Goal: Check status: Check status

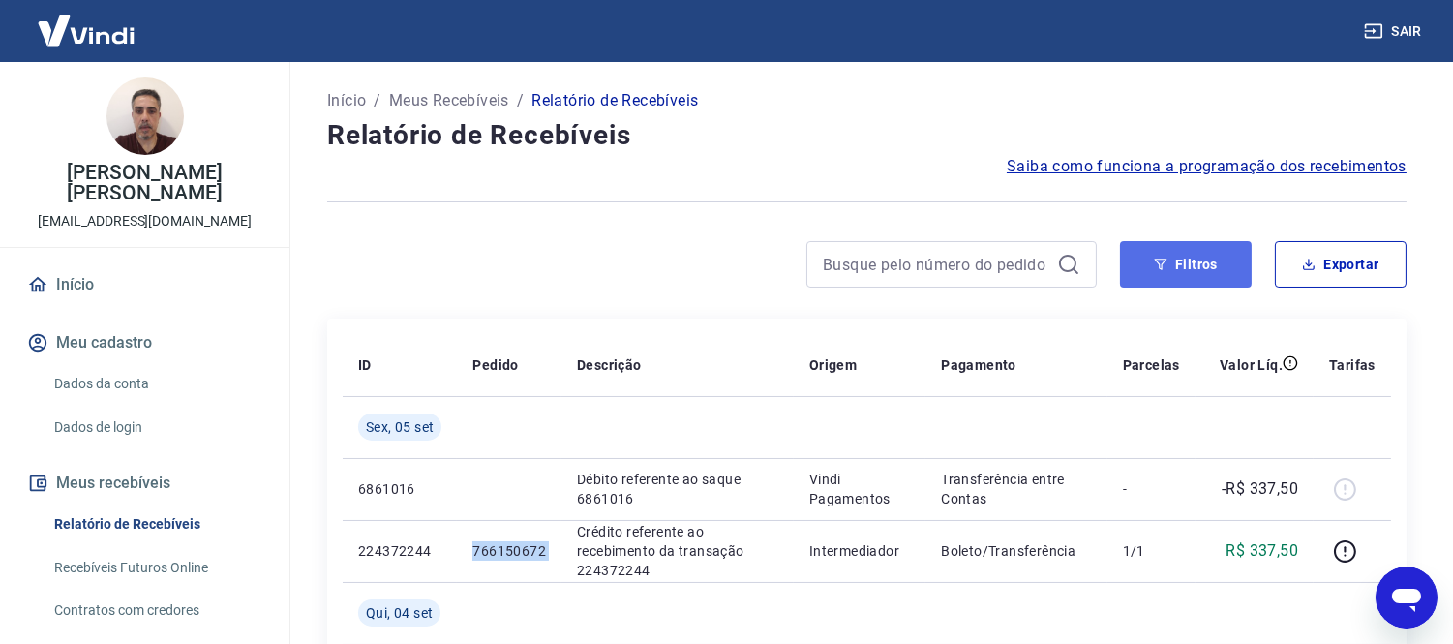
click at [1198, 271] on button "Filtros" at bounding box center [1186, 264] width 132 height 46
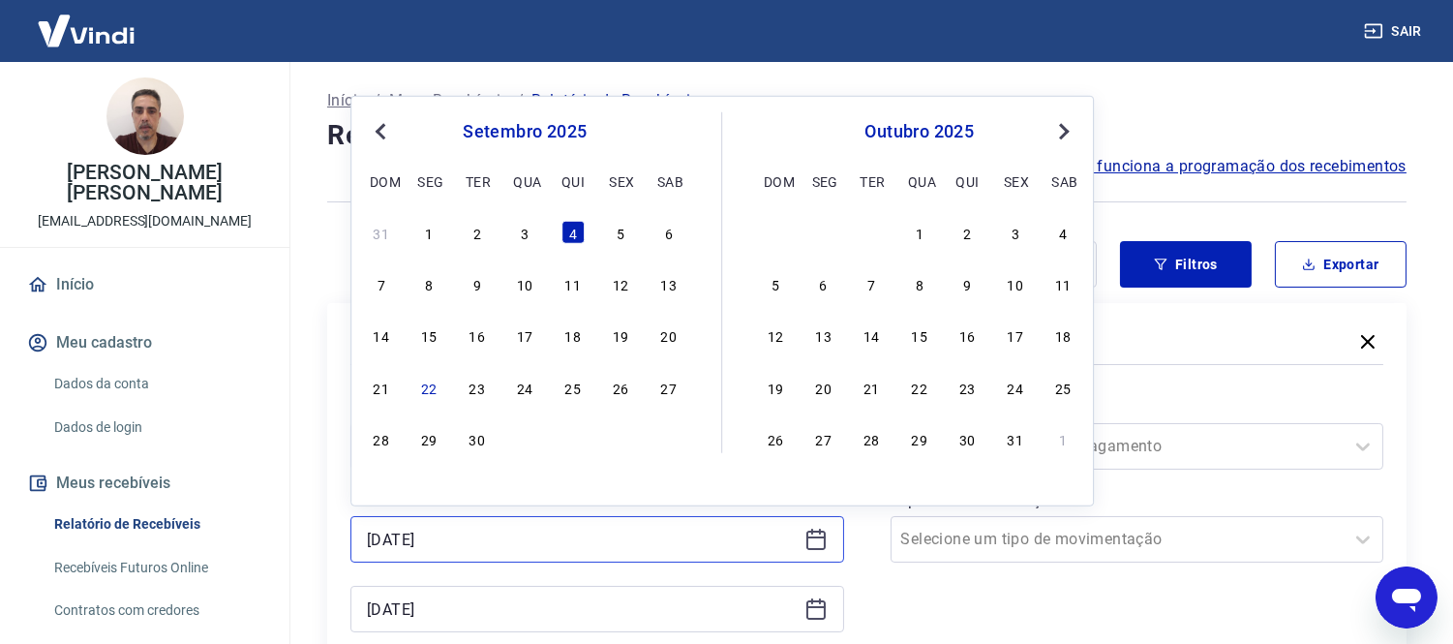
click at [519, 533] on input "[DATE]" at bounding box center [582, 539] width 430 height 29
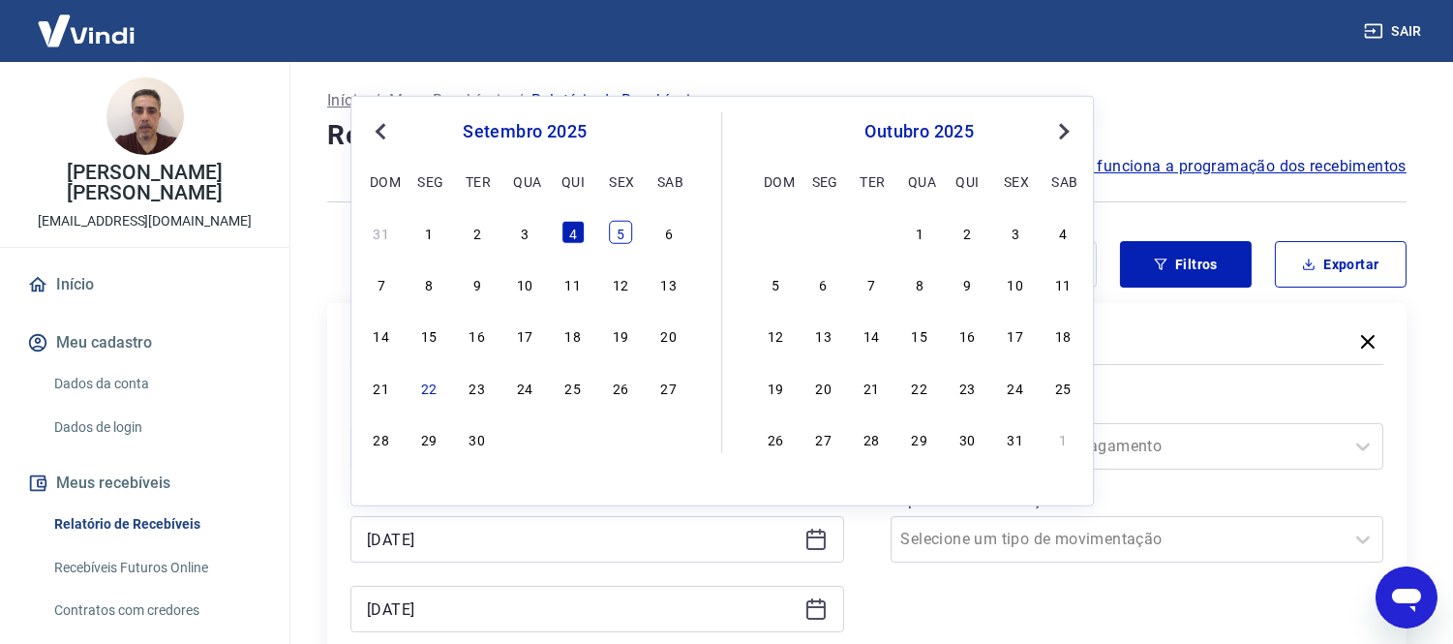
click at [617, 234] on div "5" at bounding box center [620, 232] width 23 height 23
type input "[DATE]"
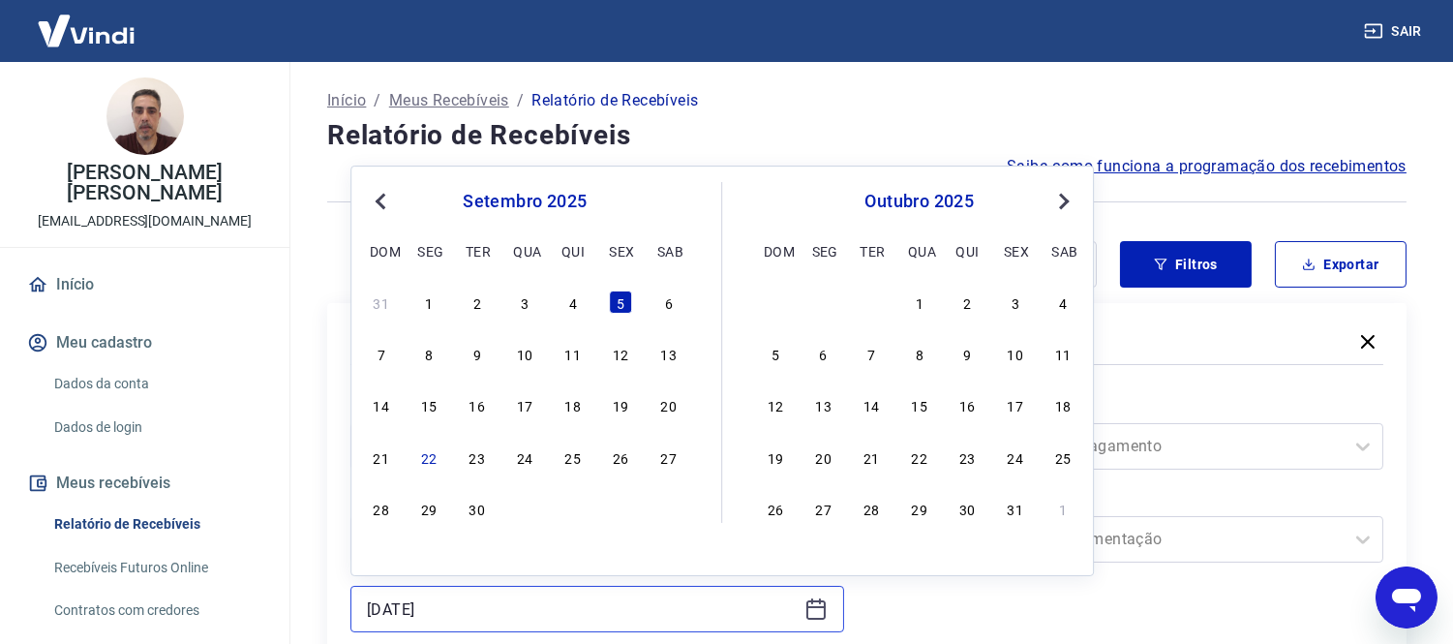
click at [539, 607] on input "[DATE]" at bounding box center [582, 608] width 430 height 29
click at [436, 354] on div "8" at bounding box center [428, 353] width 23 height 23
type input "[DATE]"
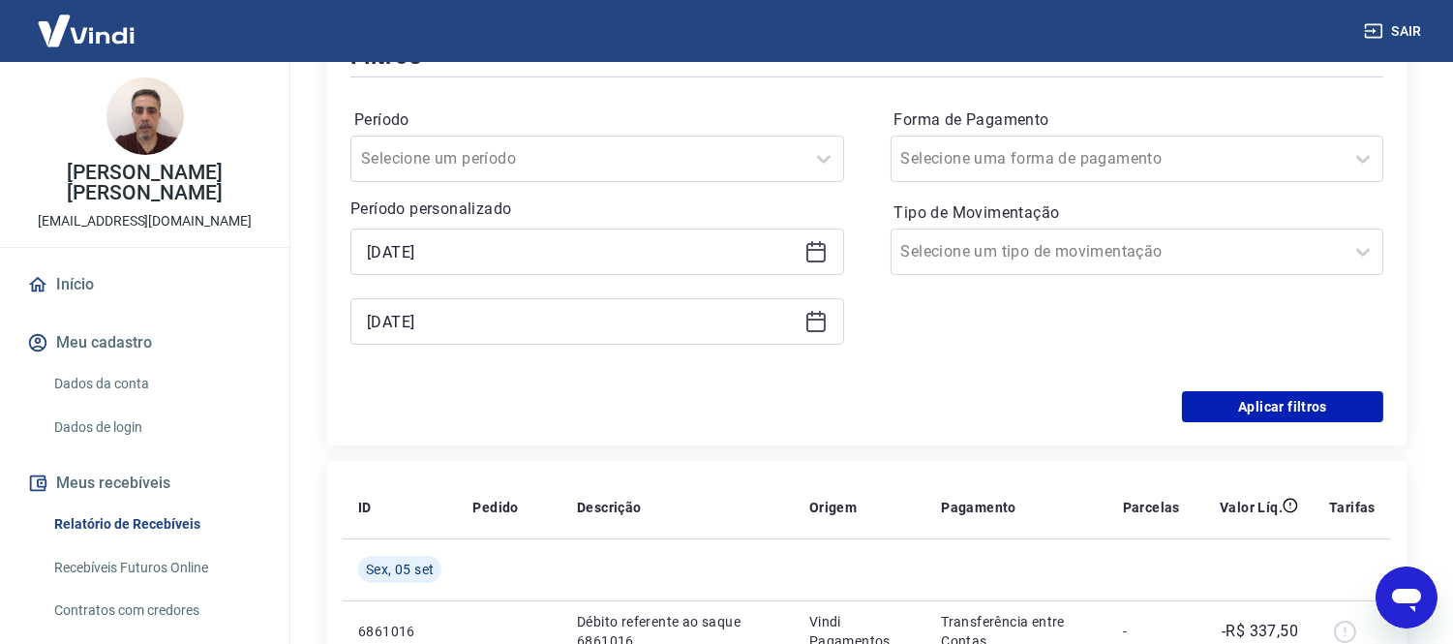
scroll to position [289, 0]
click at [1286, 414] on button "Aplicar filtros" at bounding box center [1282, 405] width 201 height 31
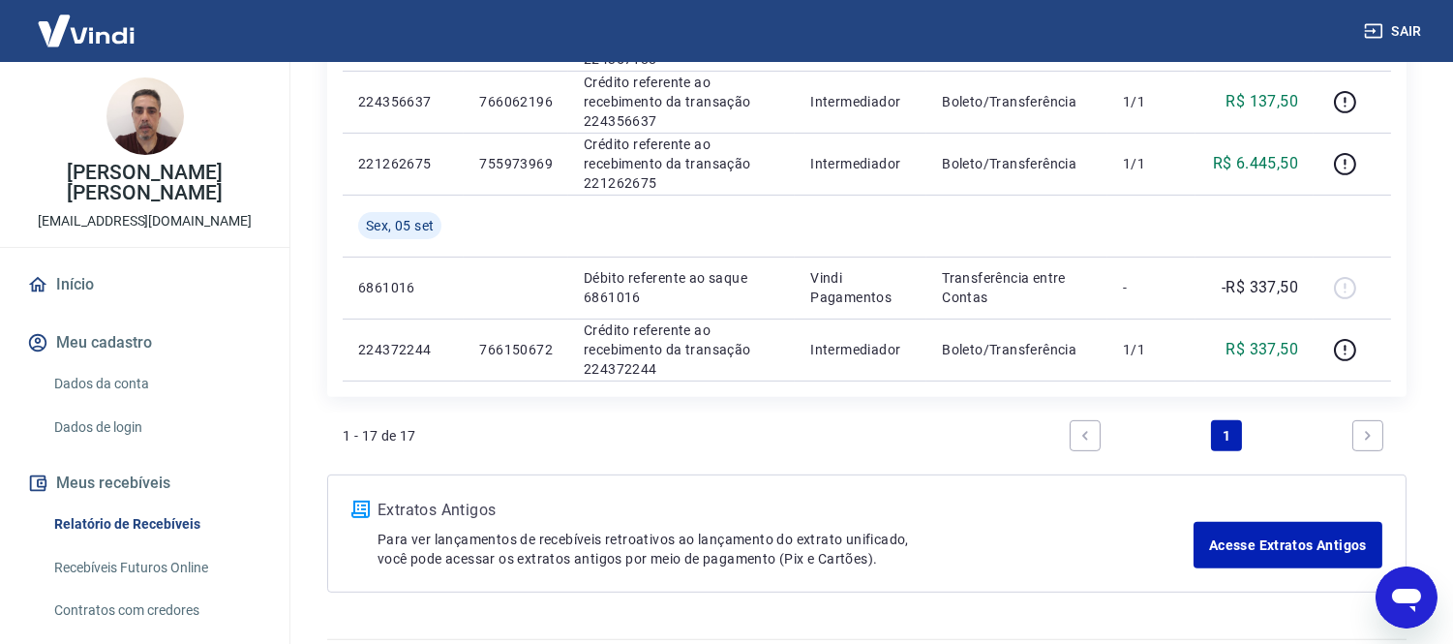
scroll to position [1256, 0]
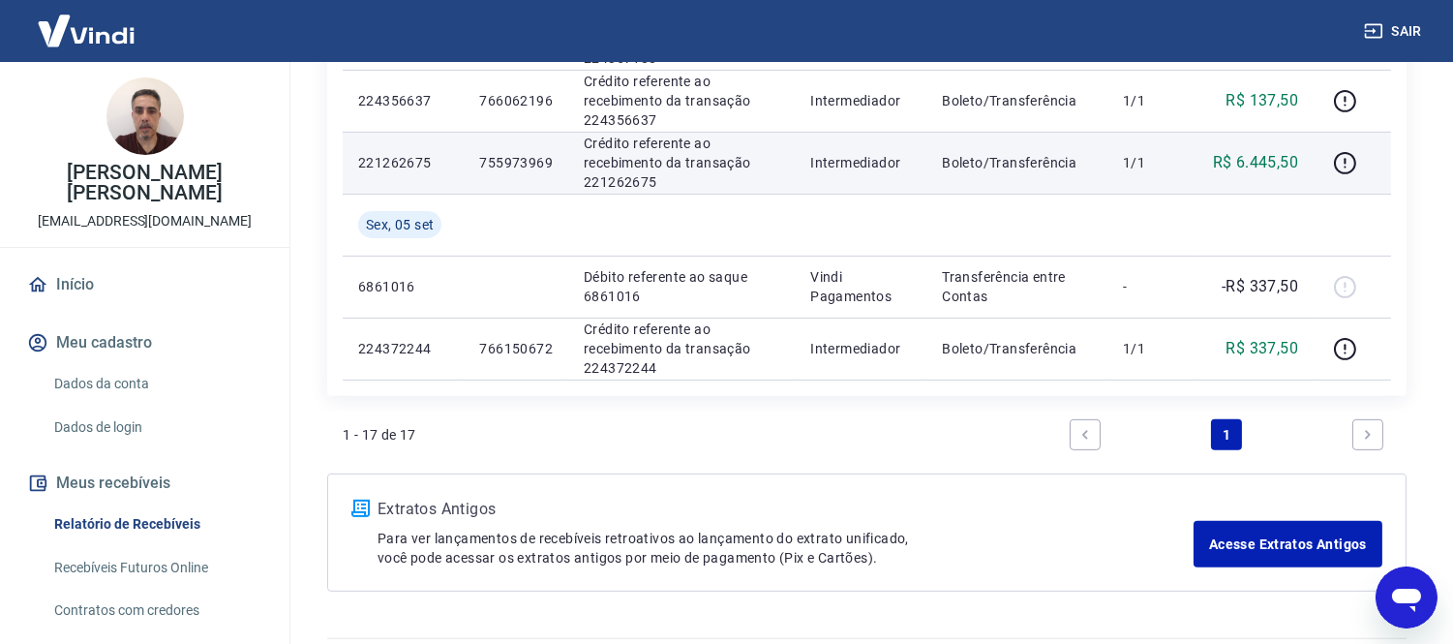
click at [527, 163] on p "755973969" at bounding box center [516, 162] width 74 height 19
copy p "755973969"
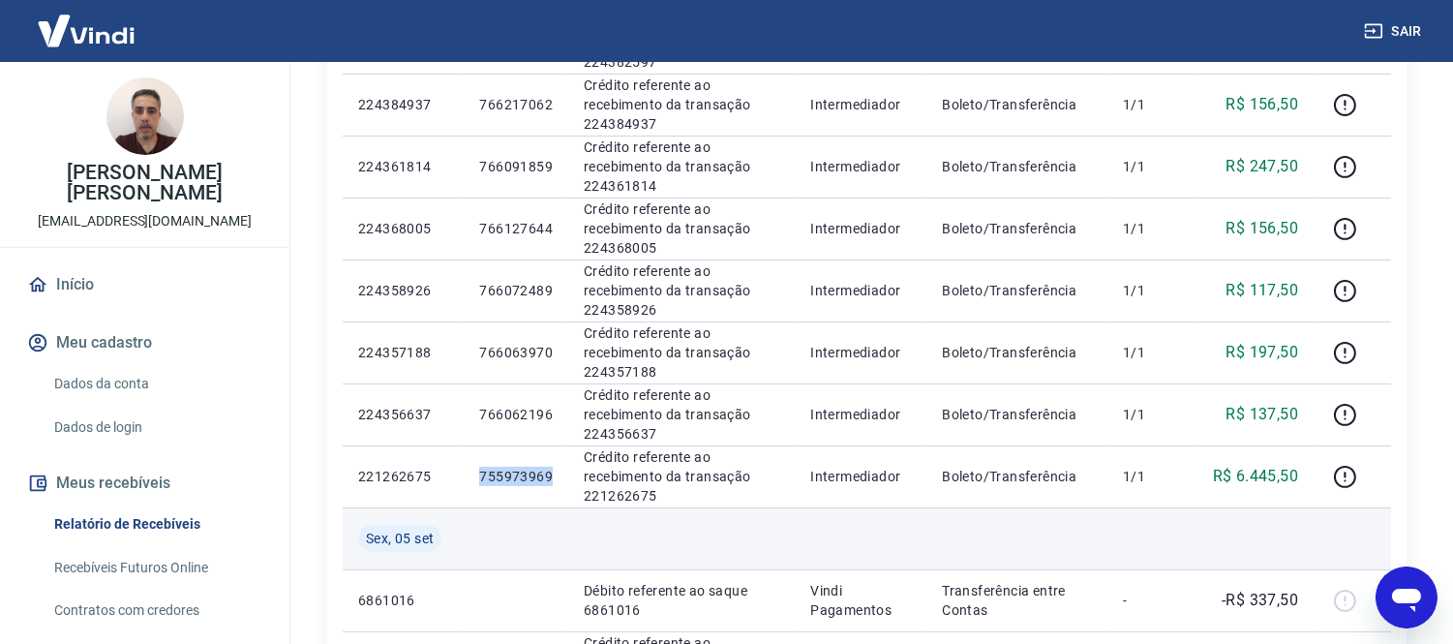
scroll to position [941, 0]
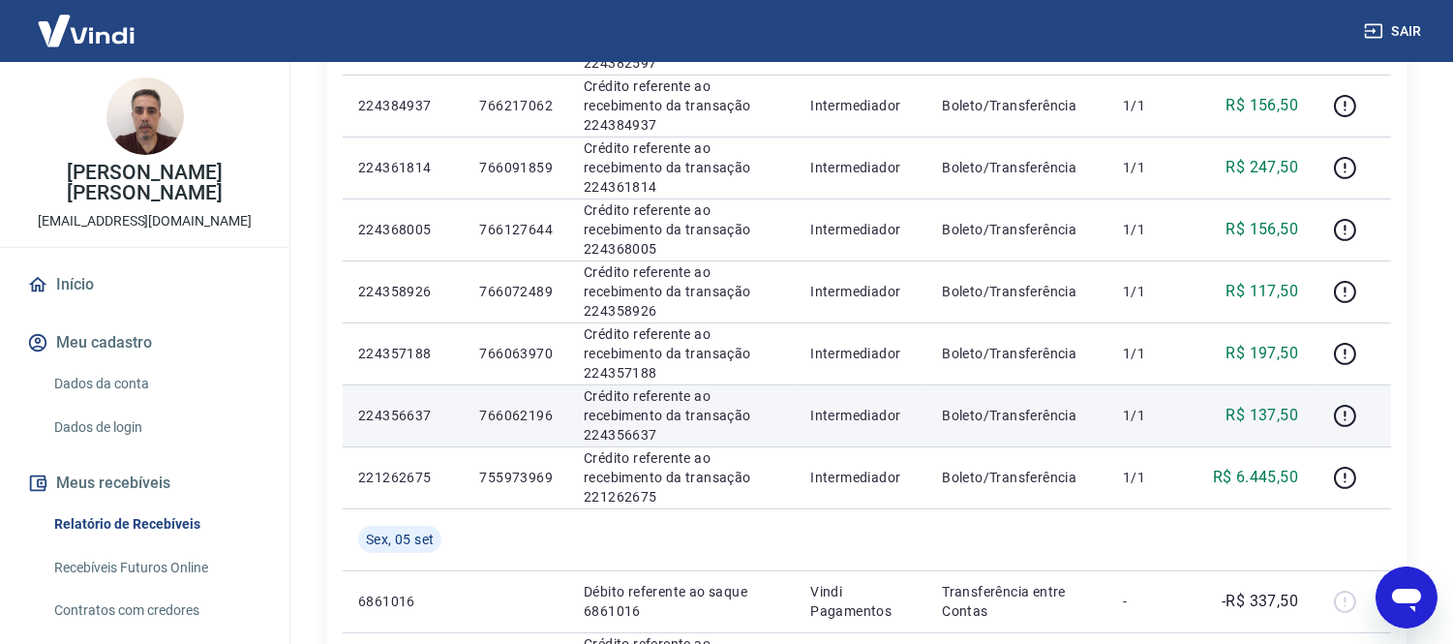
click at [535, 411] on p "766062196" at bounding box center [516, 415] width 74 height 19
copy p "766062196"
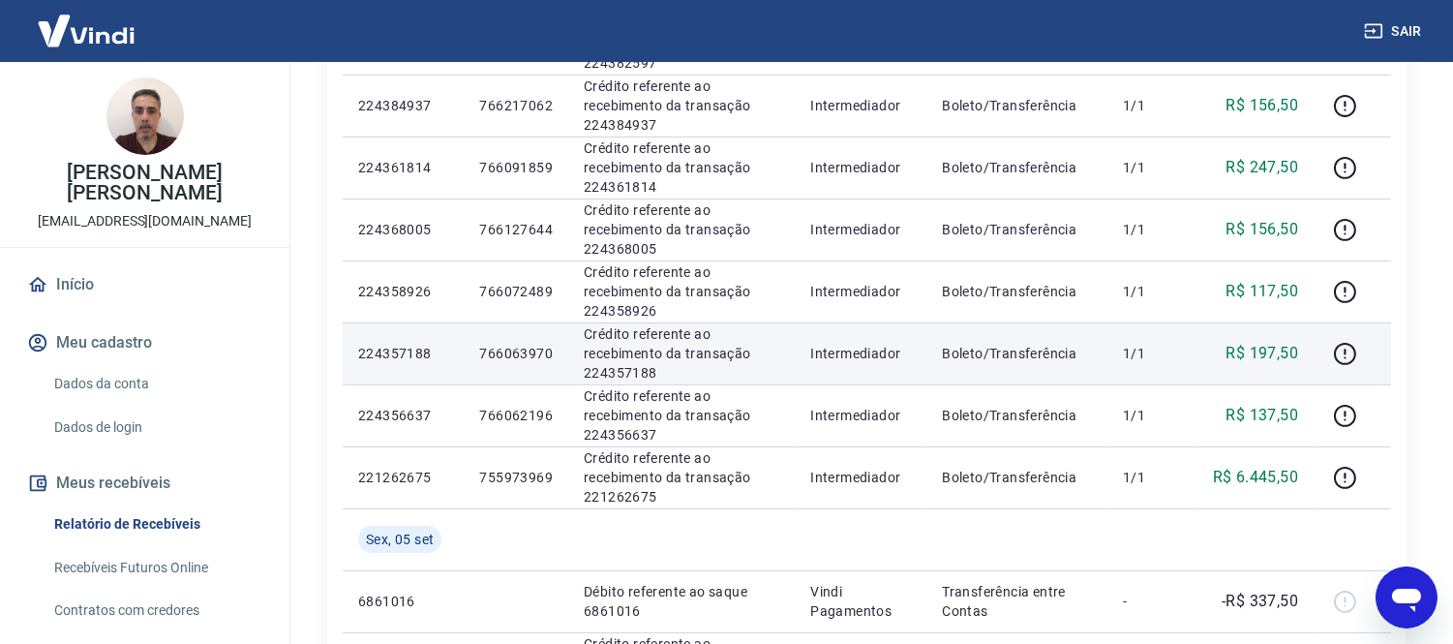
click at [529, 351] on p "766063970" at bounding box center [516, 353] width 74 height 19
copy p "766063970"
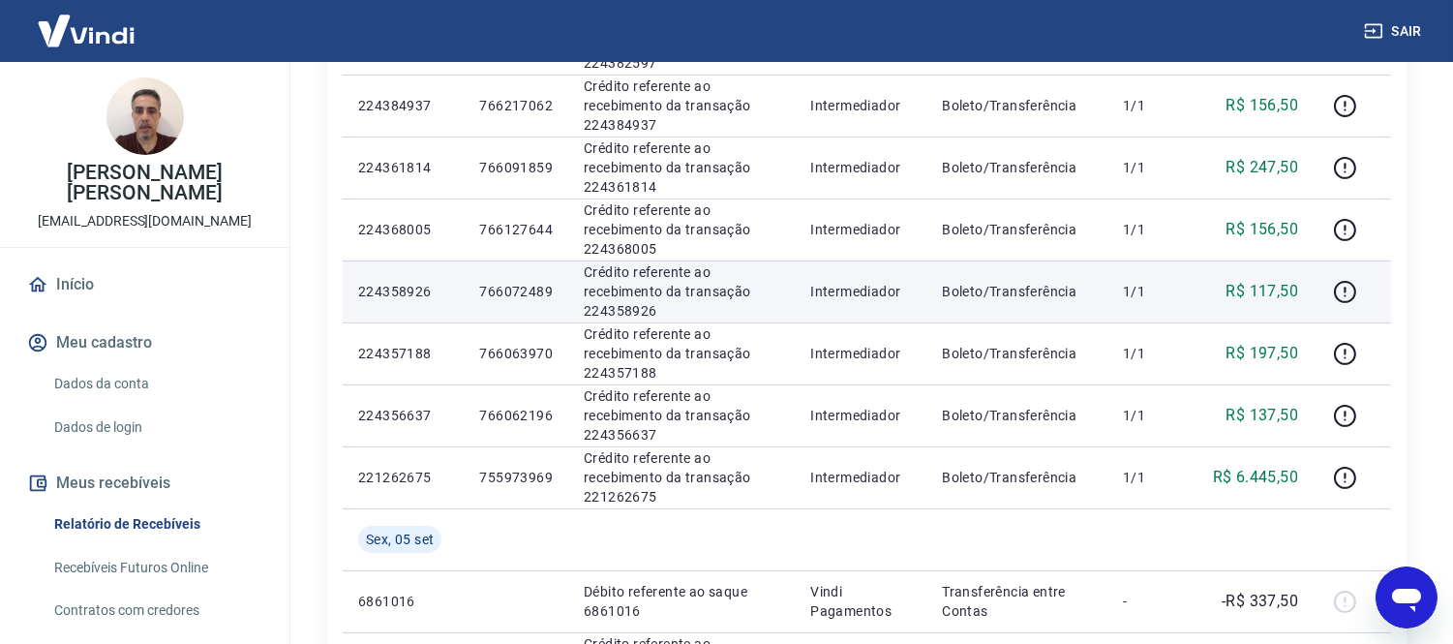
click at [511, 291] on p "766072489" at bounding box center [516, 291] width 74 height 19
copy p "766072489"
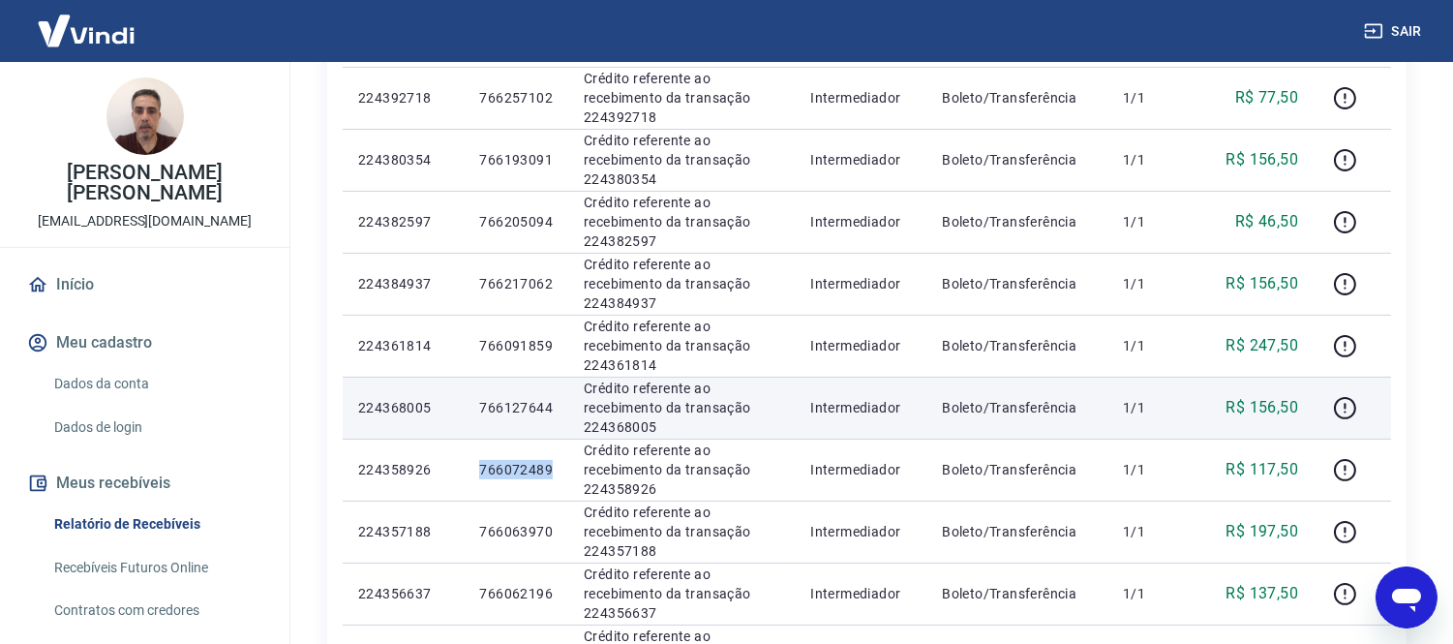
scroll to position [726, 0]
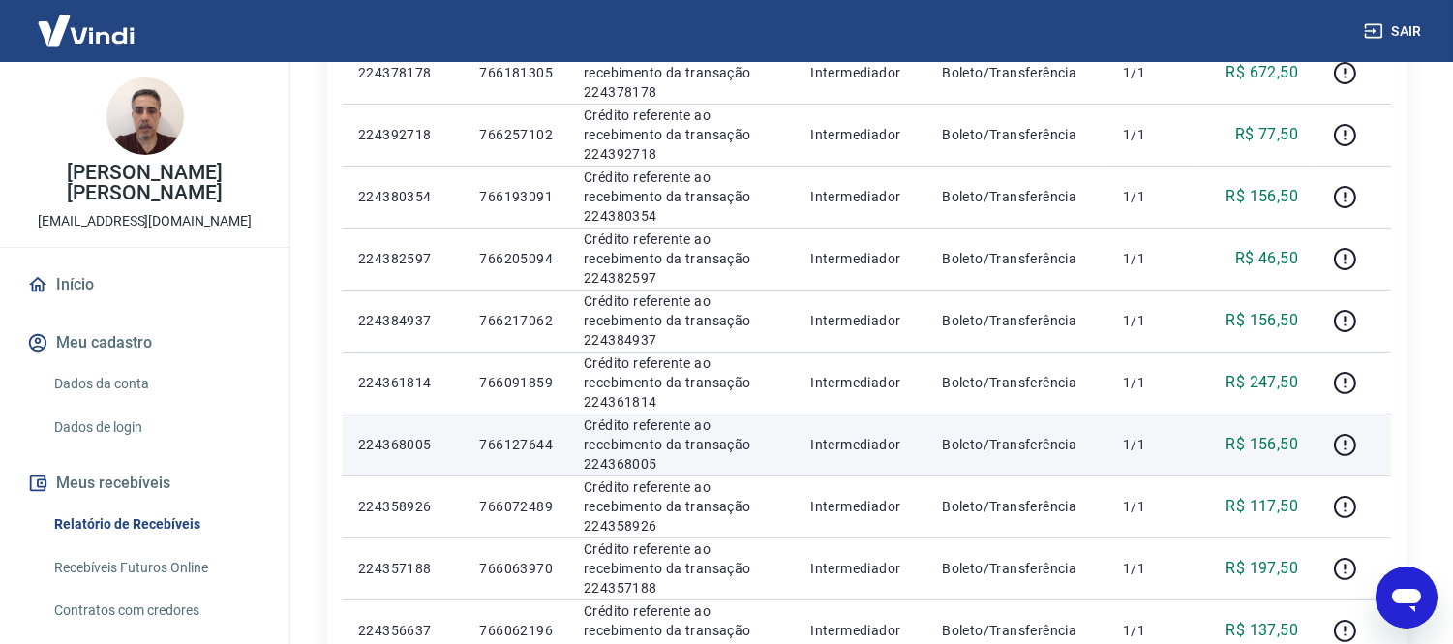
click at [531, 442] on p "766127644" at bounding box center [516, 444] width 74 height 19
copy p "766127644"
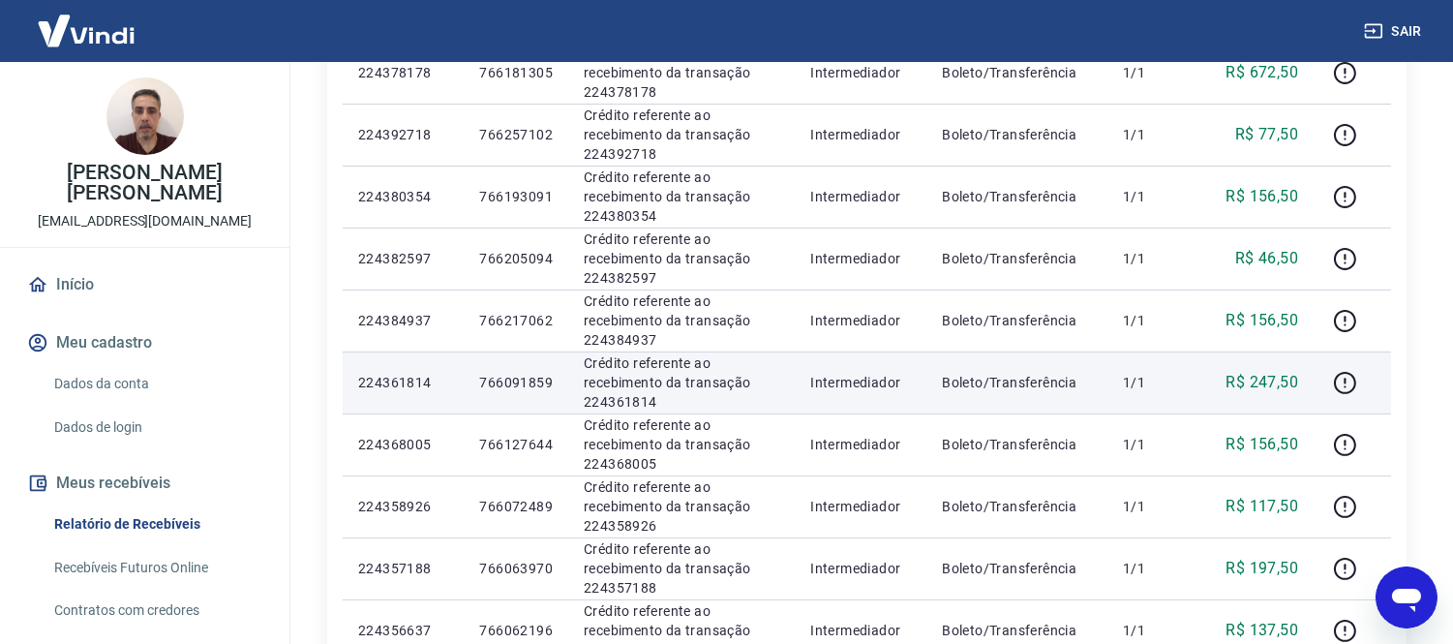
click at [520, 380] on p "766091859" at bounding box center [516, 382] width 74 height 19
click at [520, 379] on p "766091859" at bounding box center [516, 382] width 74 height 19
copy p "766091859"
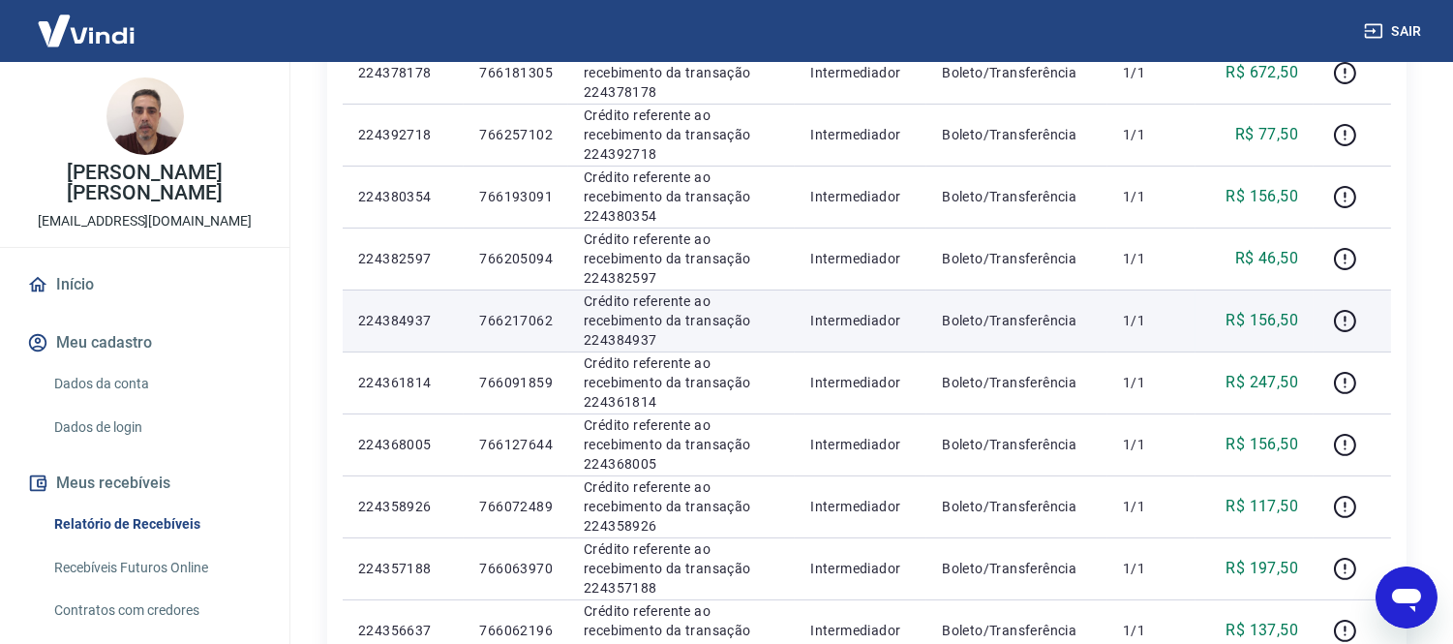
click at [515, 320] on p "766217062" at bounding box center [516, 320] width 74 height 19
copy p "766217062"
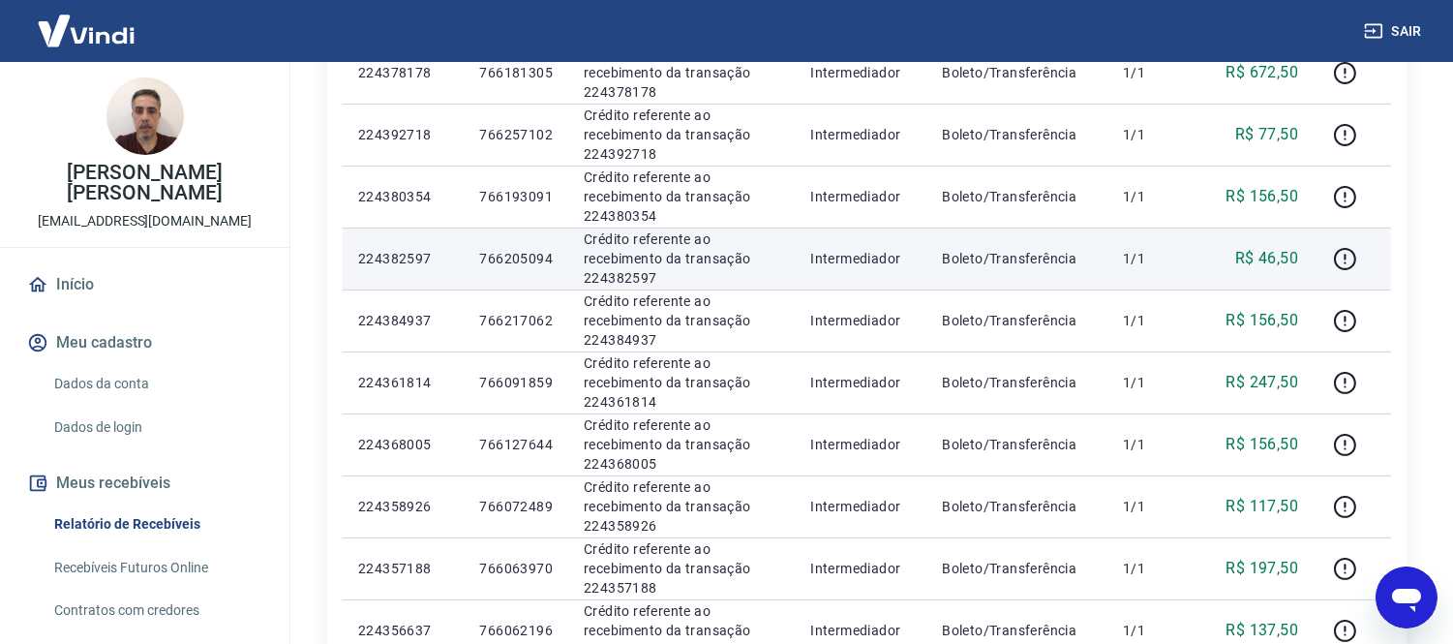
click at [500, 262] on p "766205094" at bounding box center [516, 258] width 74 height 19
click at [500, 261] on p "766205094" at bounding box center [516, 258] width 74 height 19
copy p "766205094"
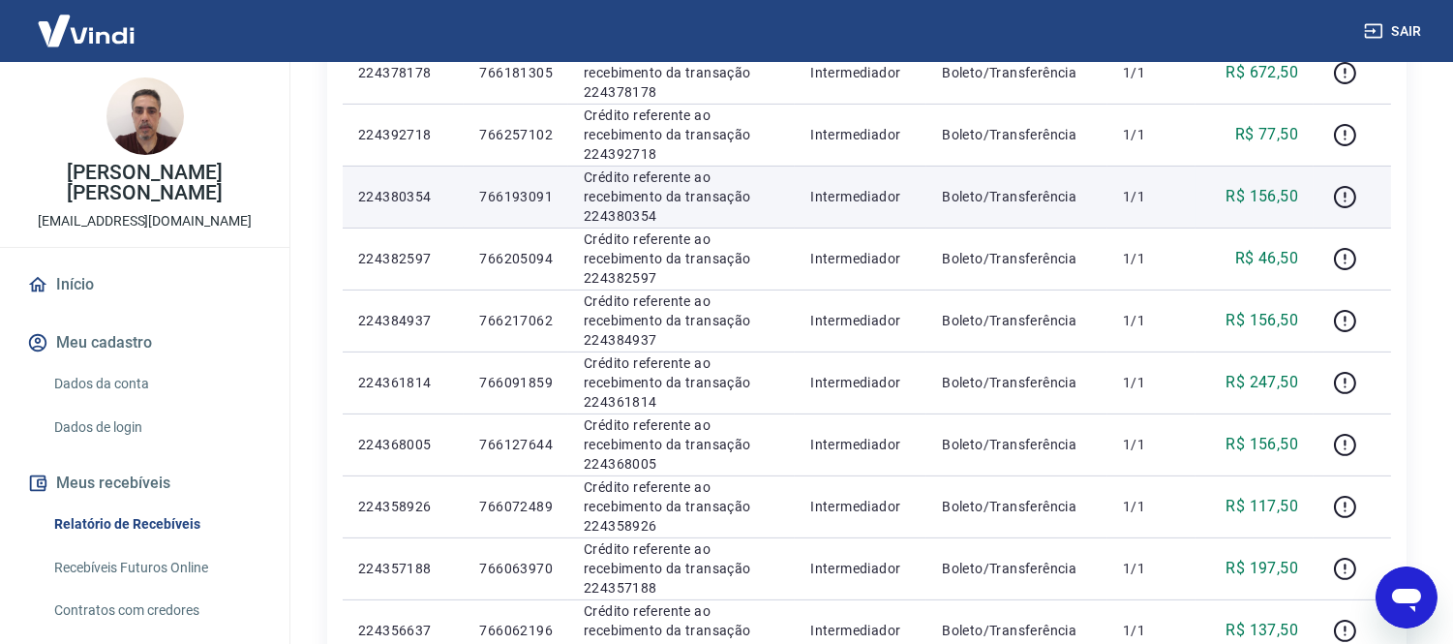
click at [526, 187] on p "766193091" at bounding box center [516, 196] width 74 height 19
click at [520, 199] on p "766193091" at bounding box center [516, 196] width 74 height 19
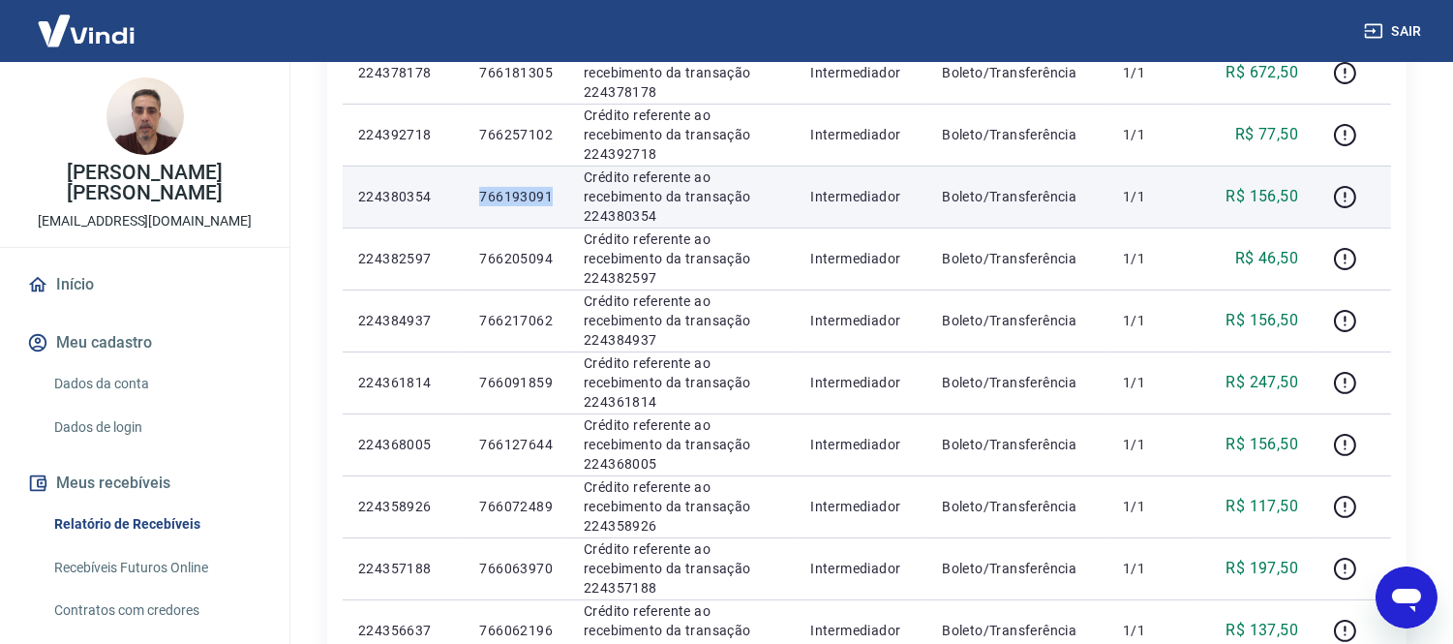
copy p "766193091"
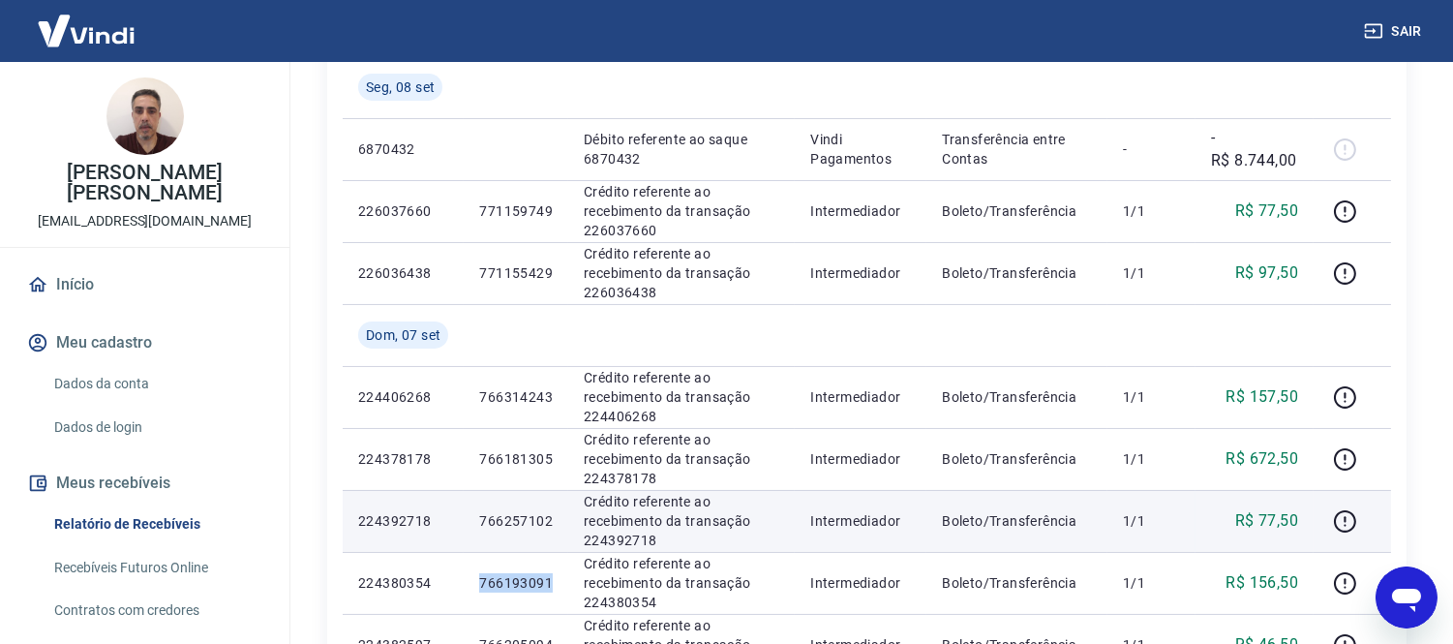
scroll to position [331, 0]
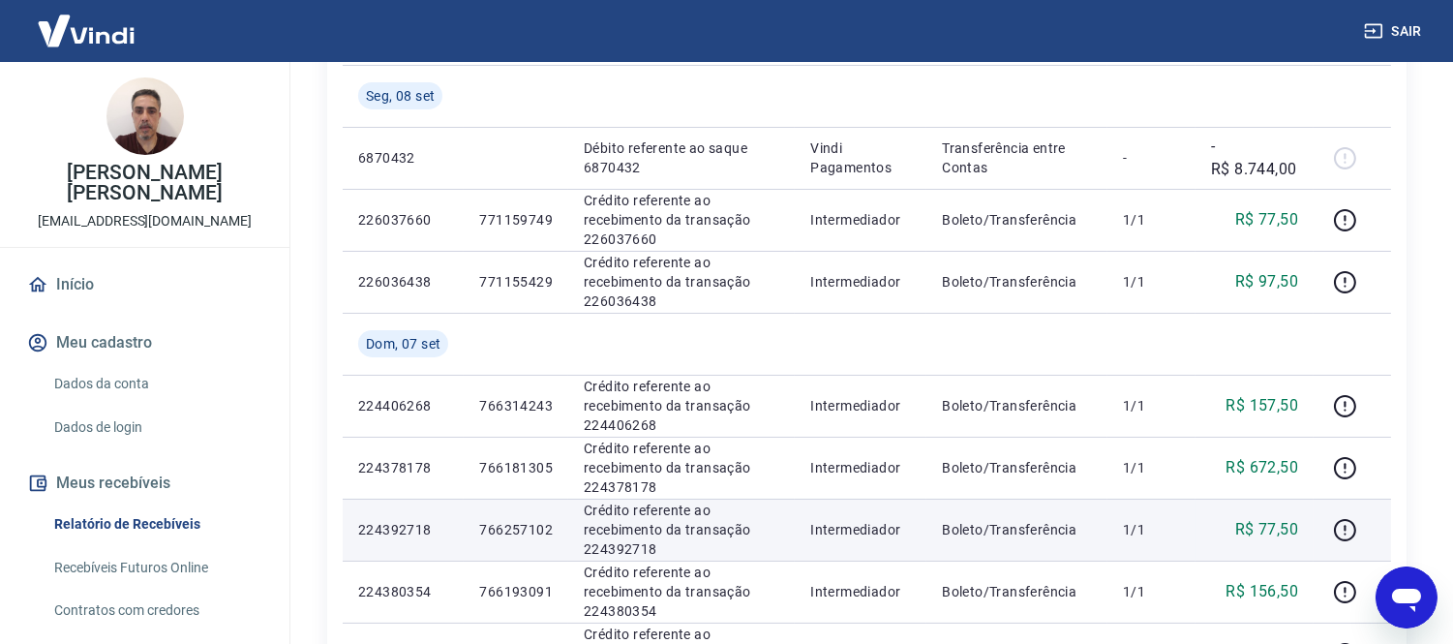
click at [513, 524] on p "766257102" at bounding box center [516, 529] width 74 height 19
copy p "766257102"
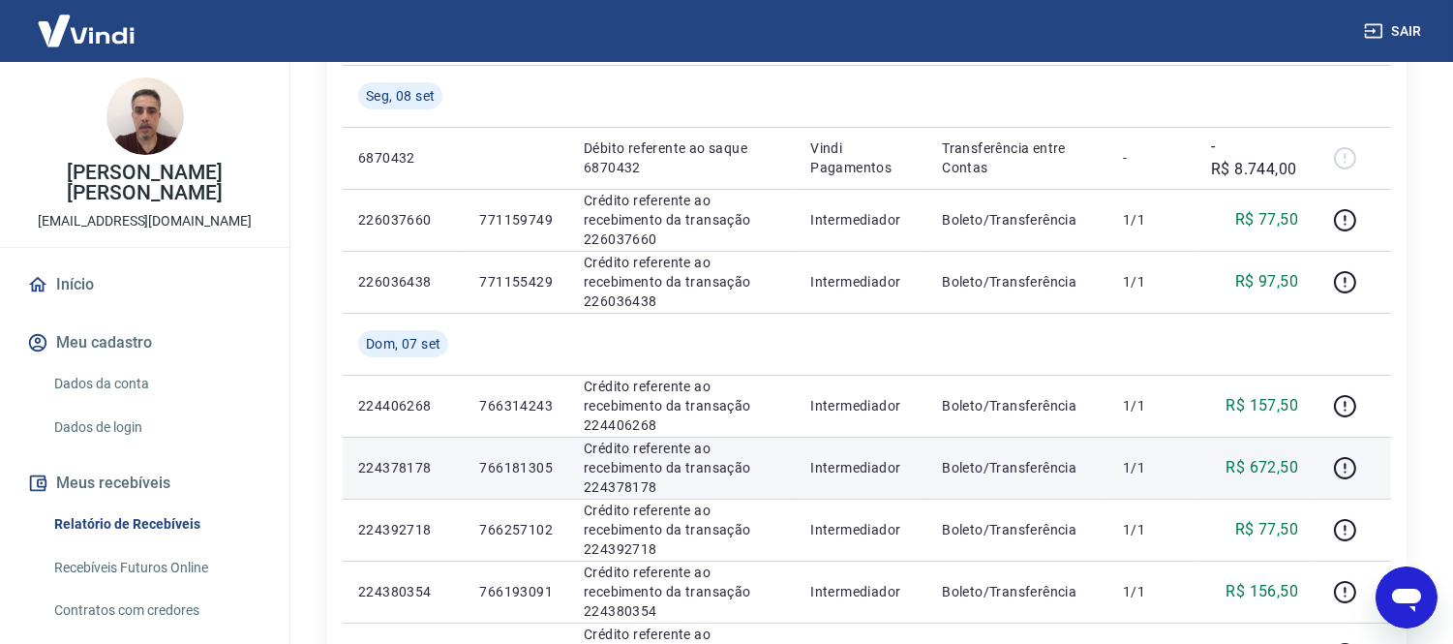
click at [503, 468] on p "766181305" at bounding box center [516, 467] width 74 height 19
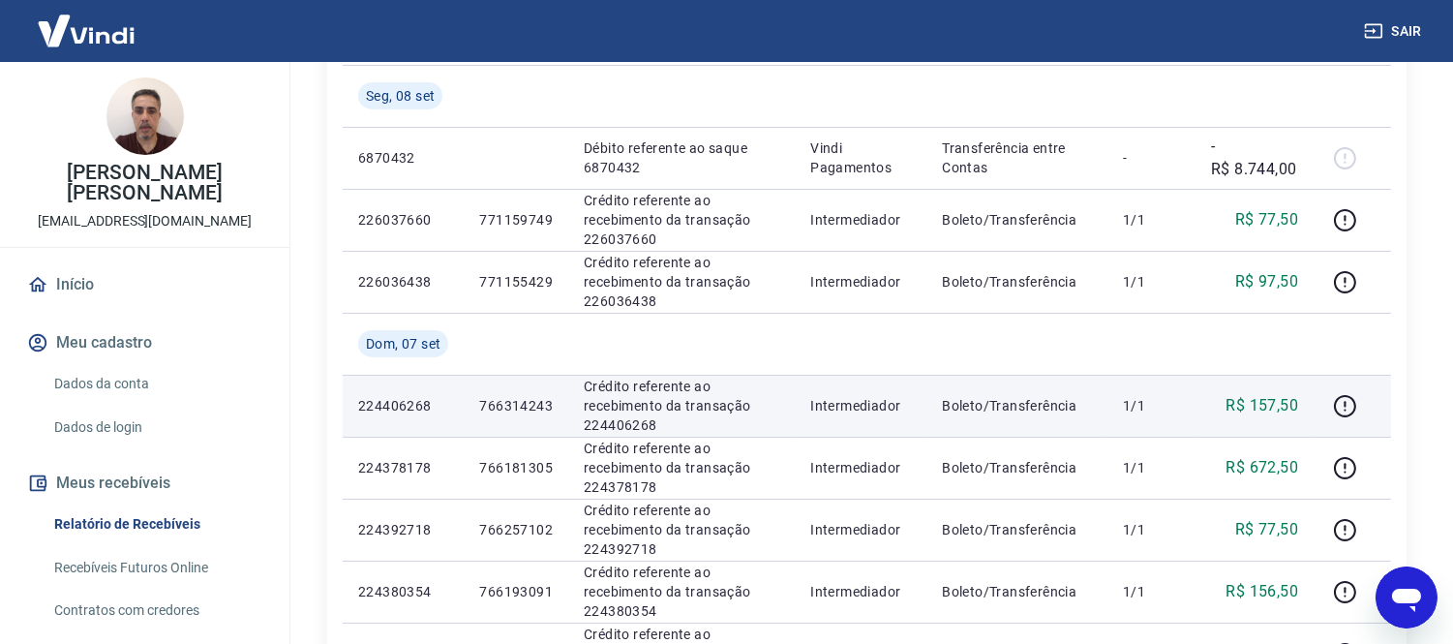
click at [500, 402] on p "766314243" at bounding box center [516, 405] width 74 height 19
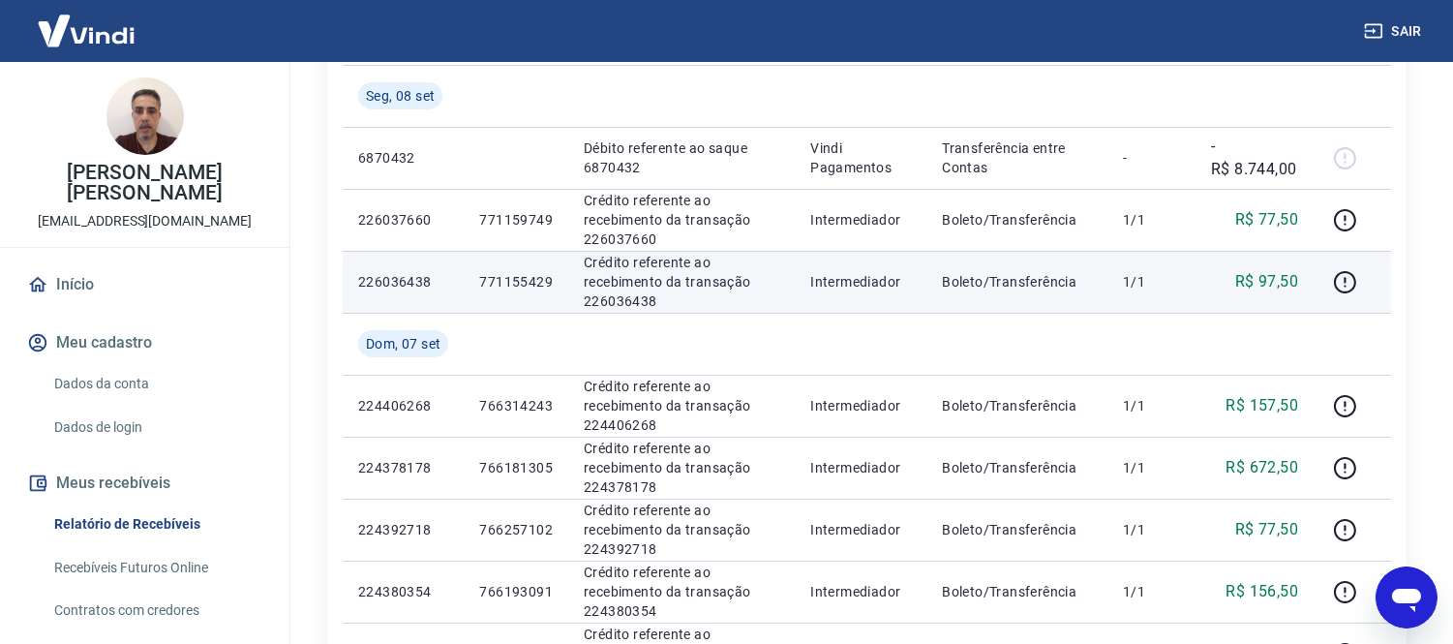
click at [516, 276] on p "771155429" at bounding box center [516, 281] width 74 height 19
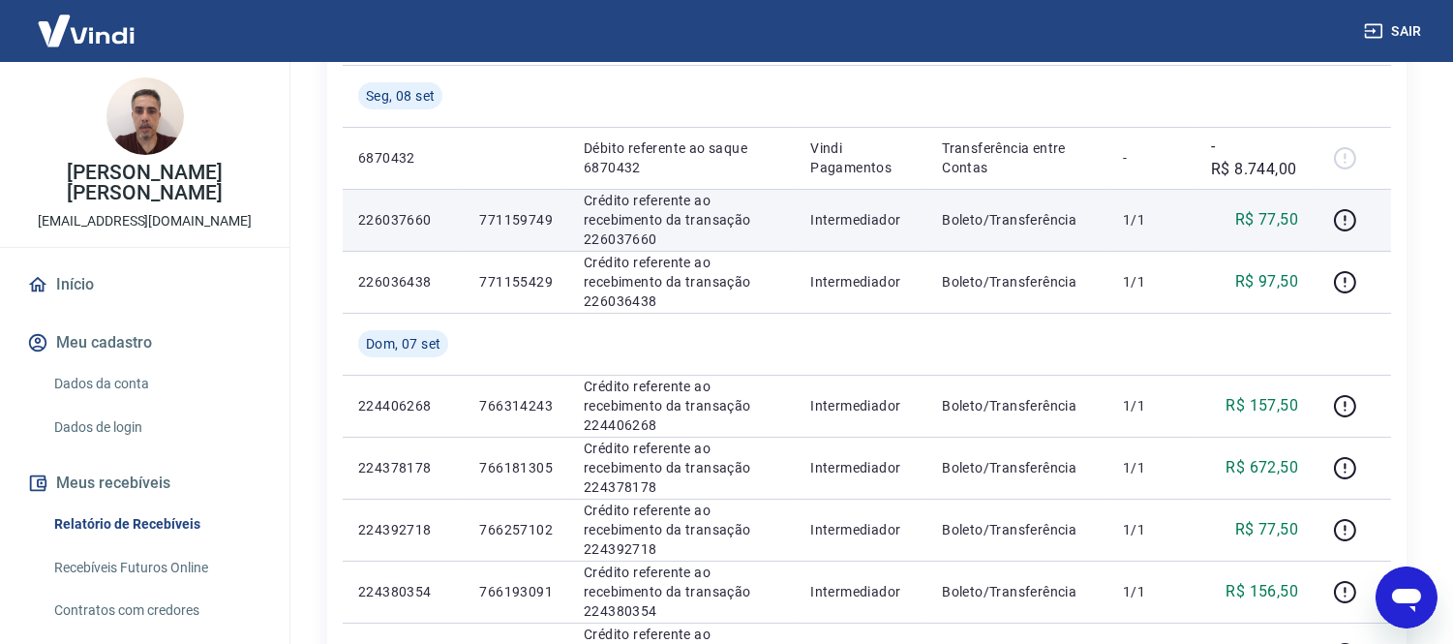
click at [501, 218] on p "771159749" at bounding box center [516, 219] width 74 height 19
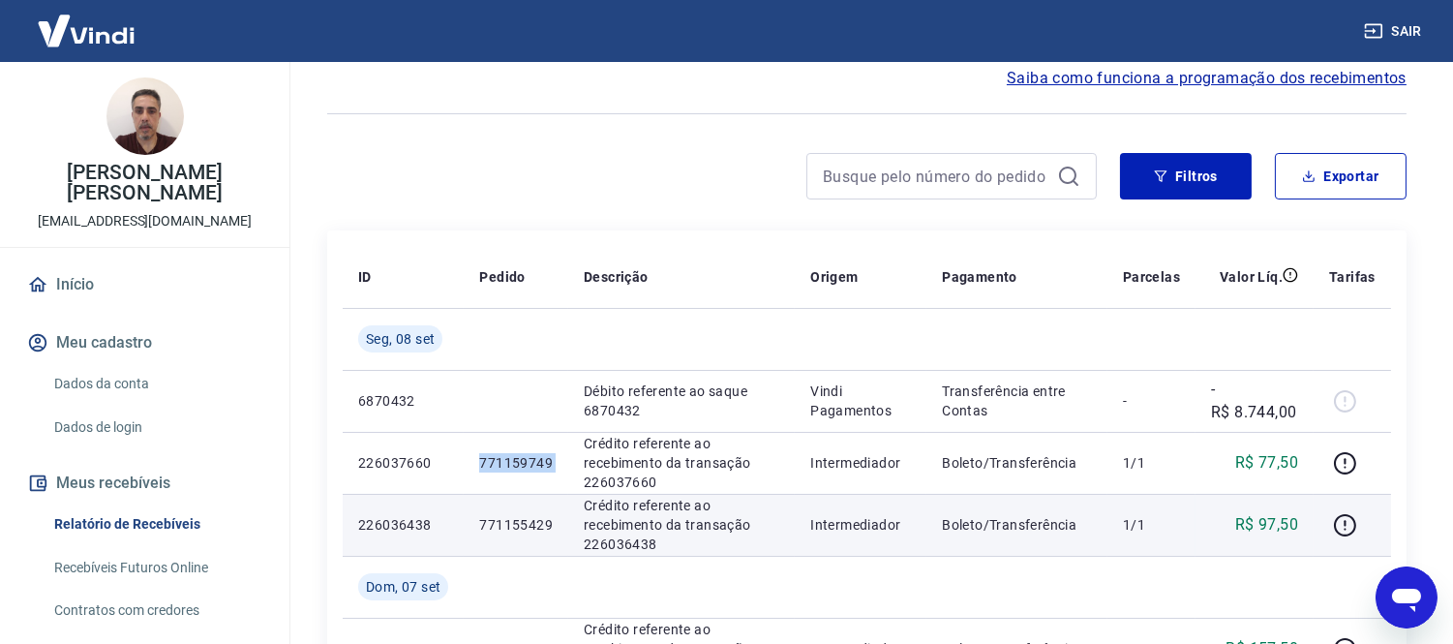
scroll to position [0, 0]
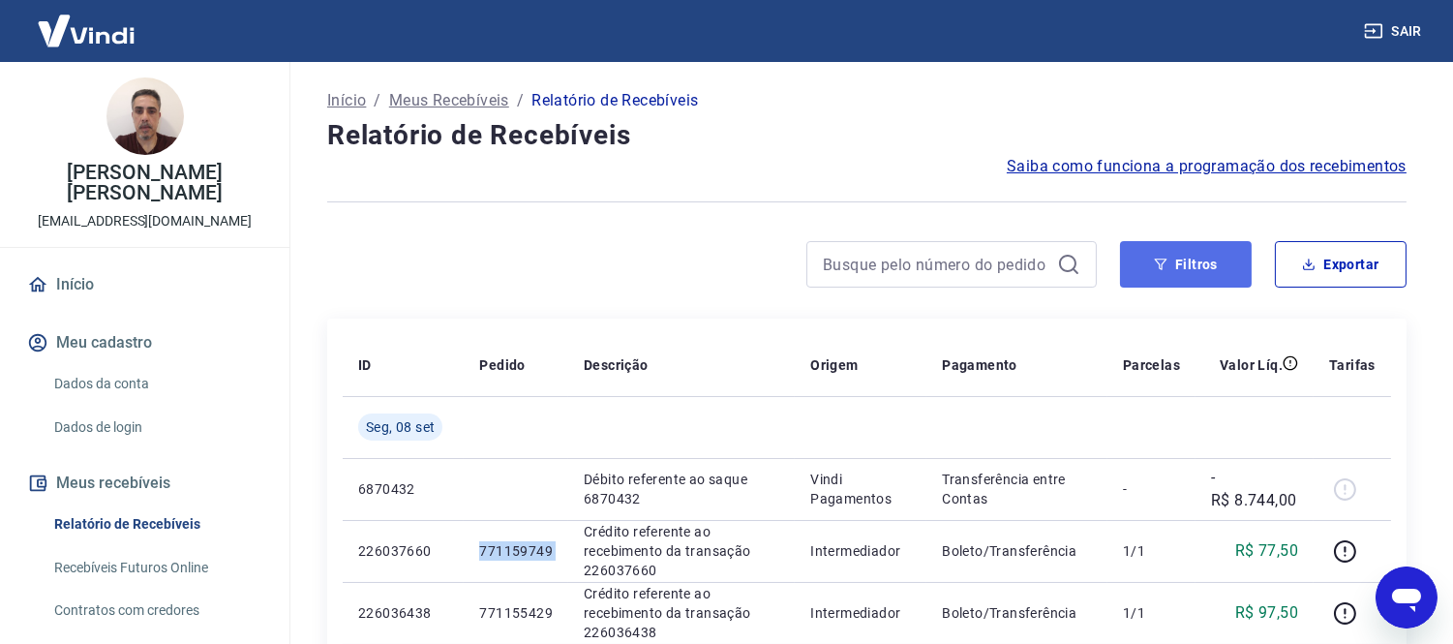
click at [1191, 267] on button "Filtros" at bounding box center [1186, 264] width 132 height 46
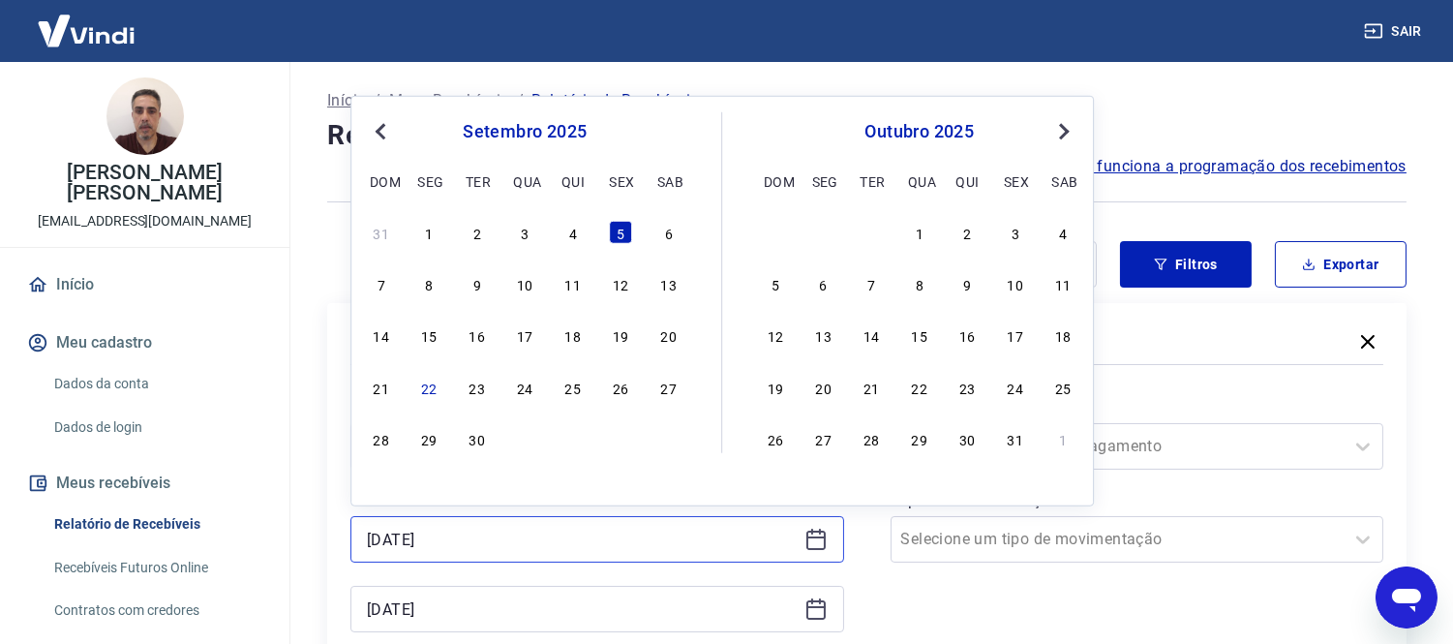
click at [514, 547] on input "[DATE]" at bounding box center [582, 539] width 430 height 29
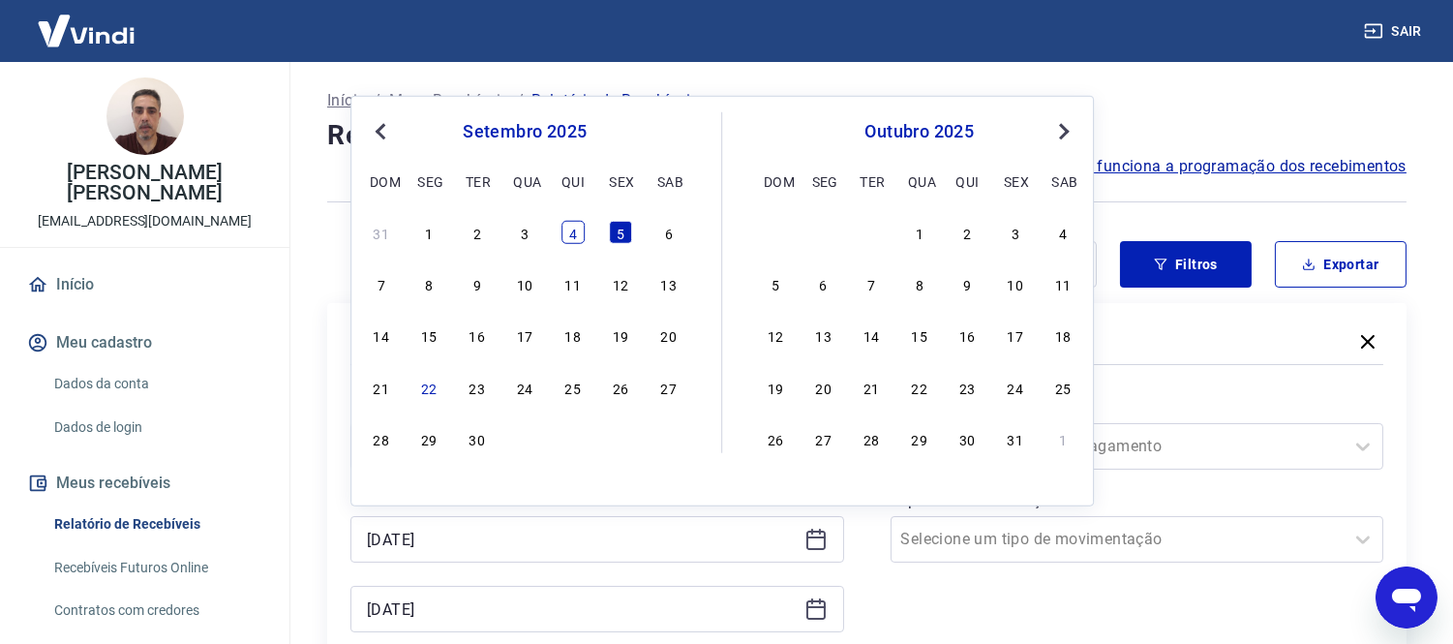
click at [575, 239] on div "4" at bounding box center [573, 232] width 23 height 23
type input "[DATE]"
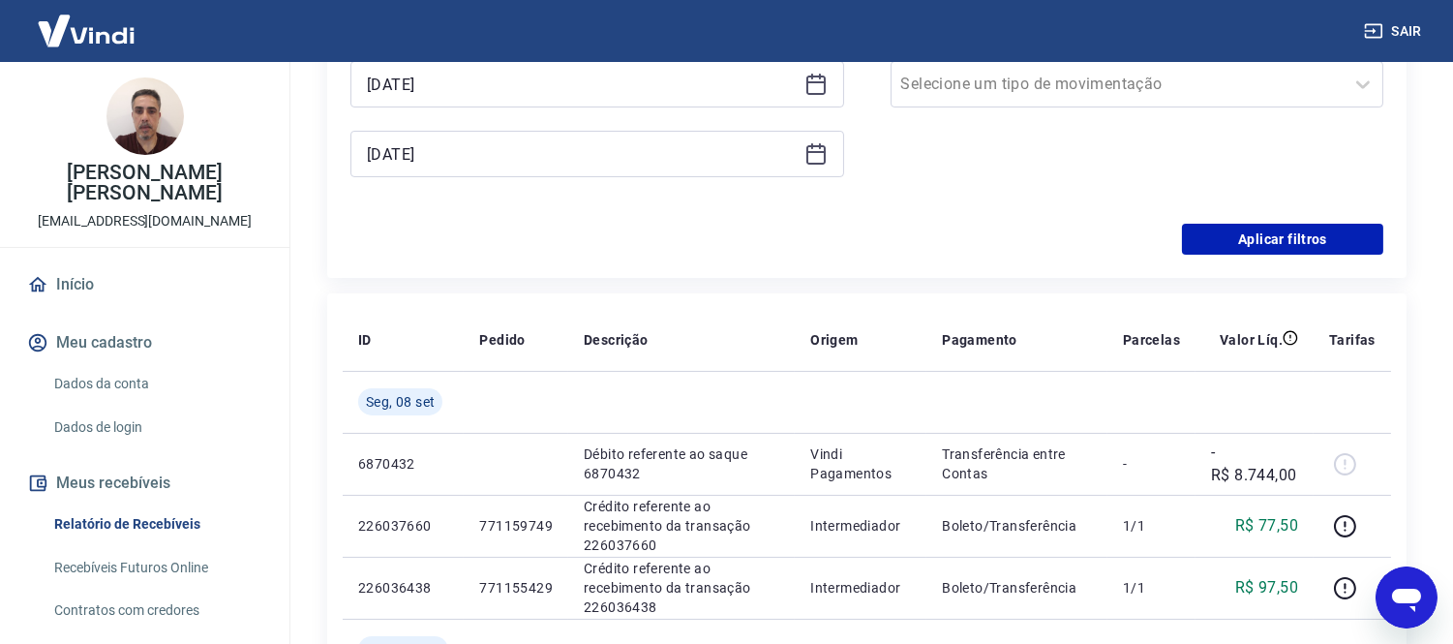
scroll to position [459, 0]
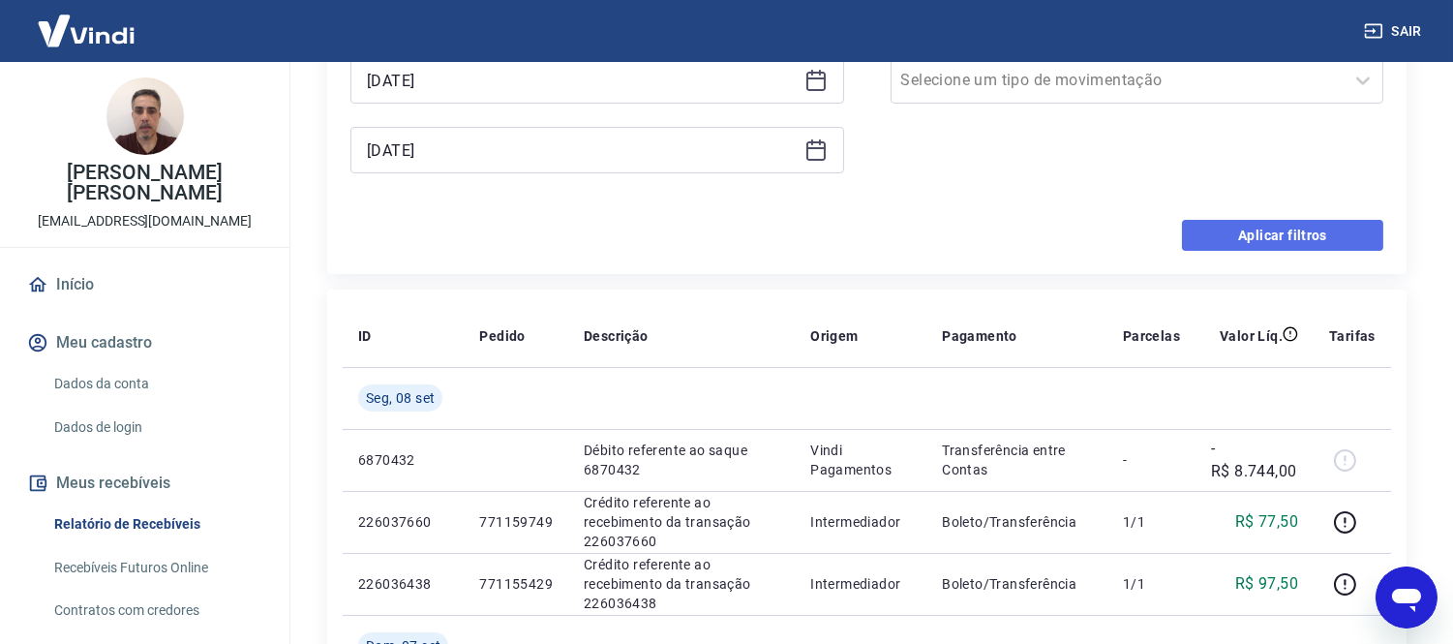
click at [1291, 225] on button "Aplicar filtros" at bounding box center [1282, 235] width 201 height 31
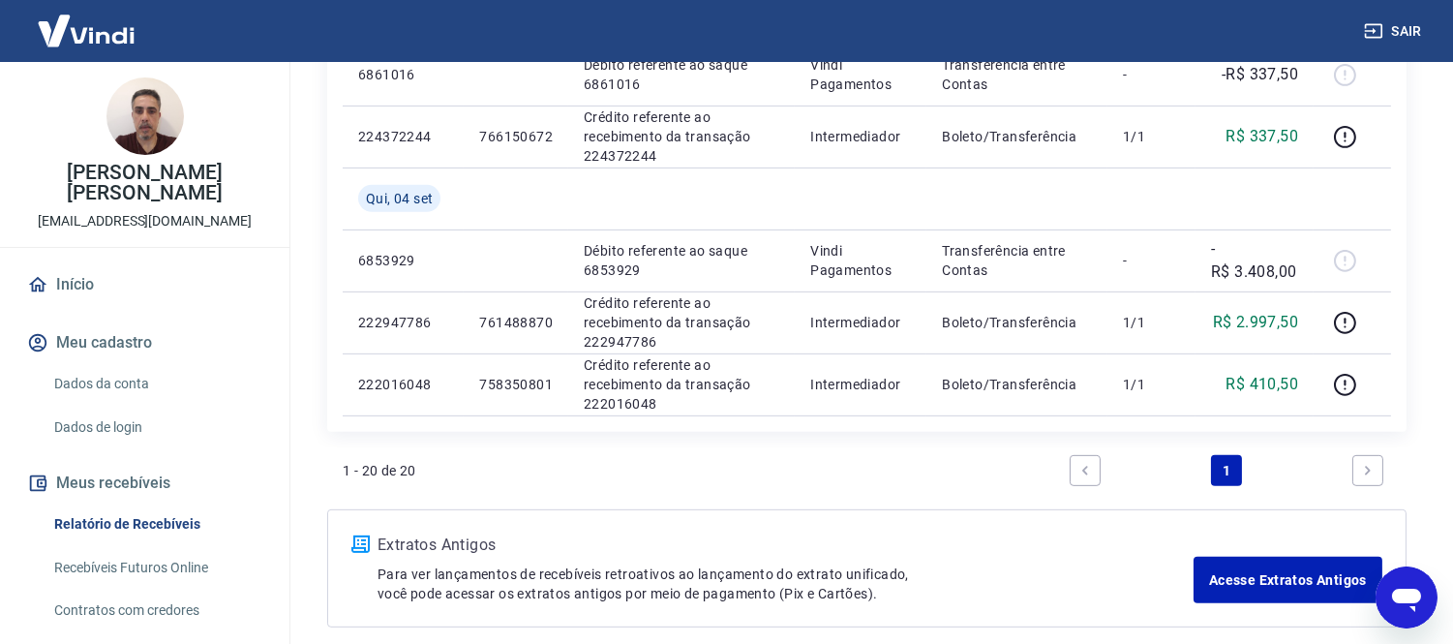
scroll to position [1469, 0]
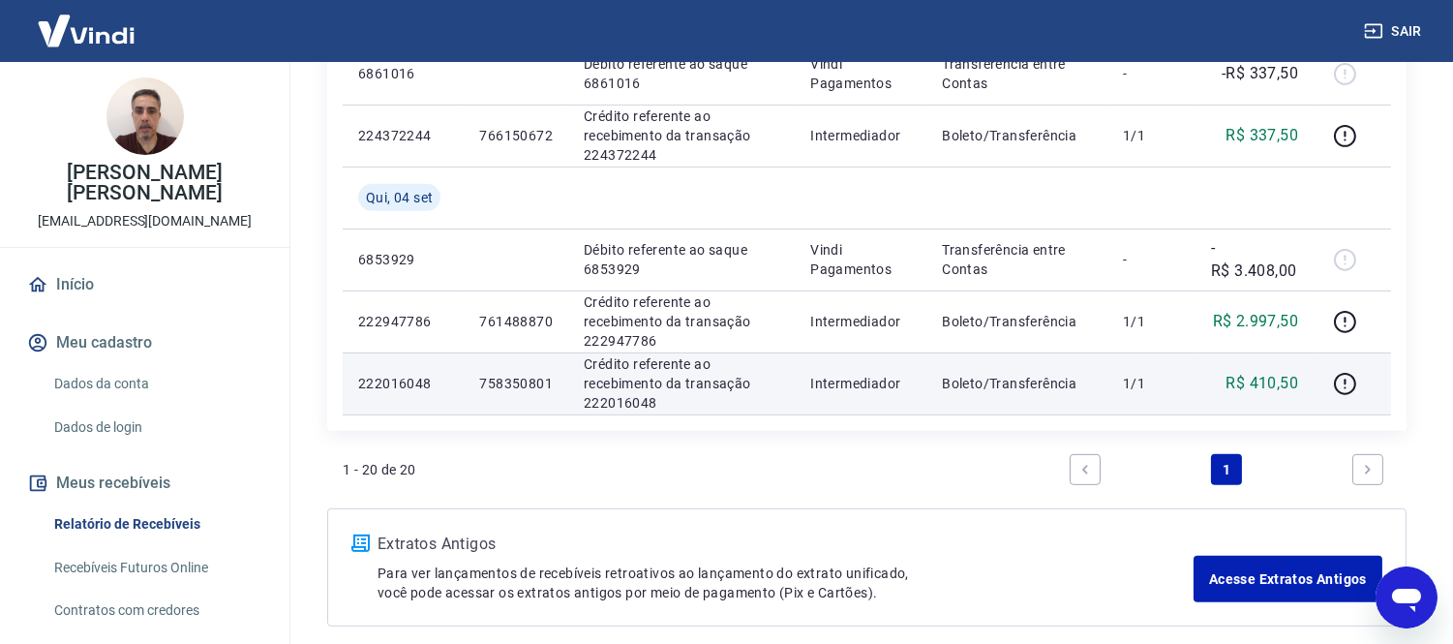
click at [506, 381] on p "758350801" at bounding box center [516, 383] width 74 height 19
